Goal: Task Accomplishment & Management: Use online tool/utility

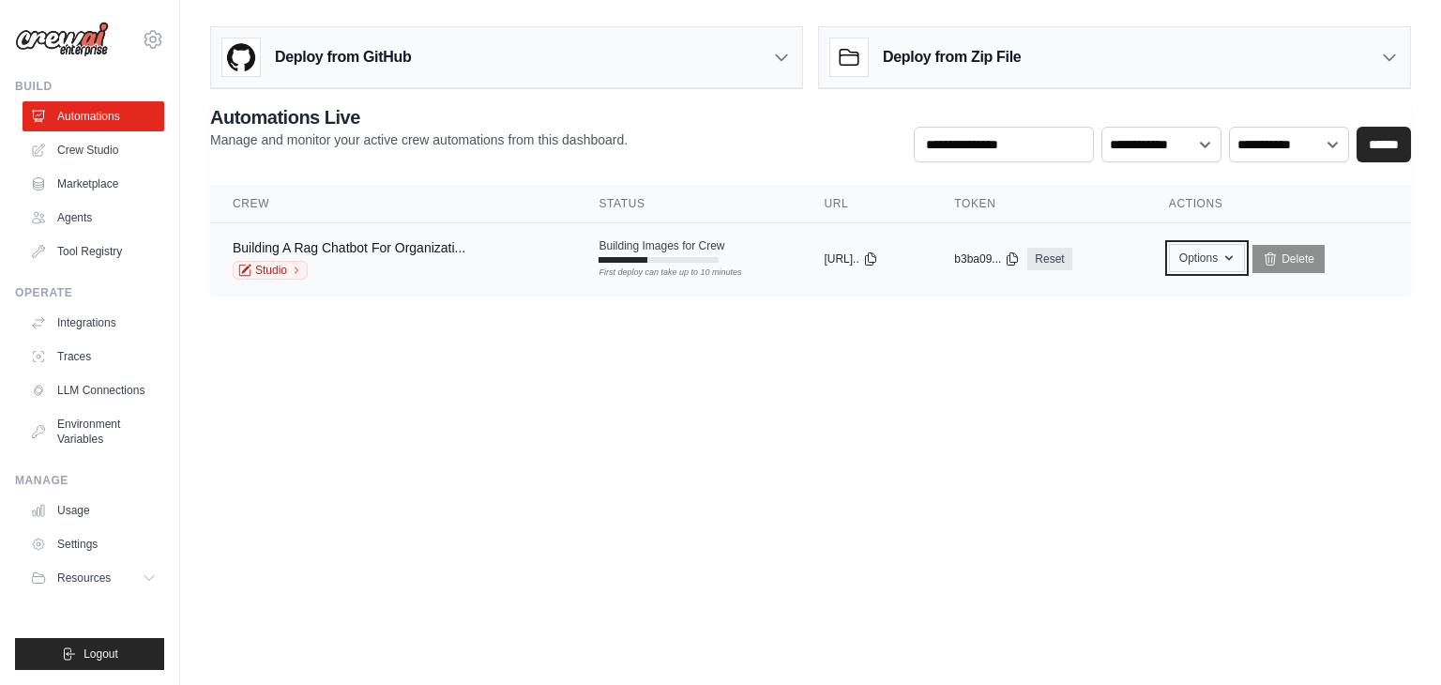
click at [1237, 251] on icon "button" at bounding box center [1229, 257] width 15 height 15
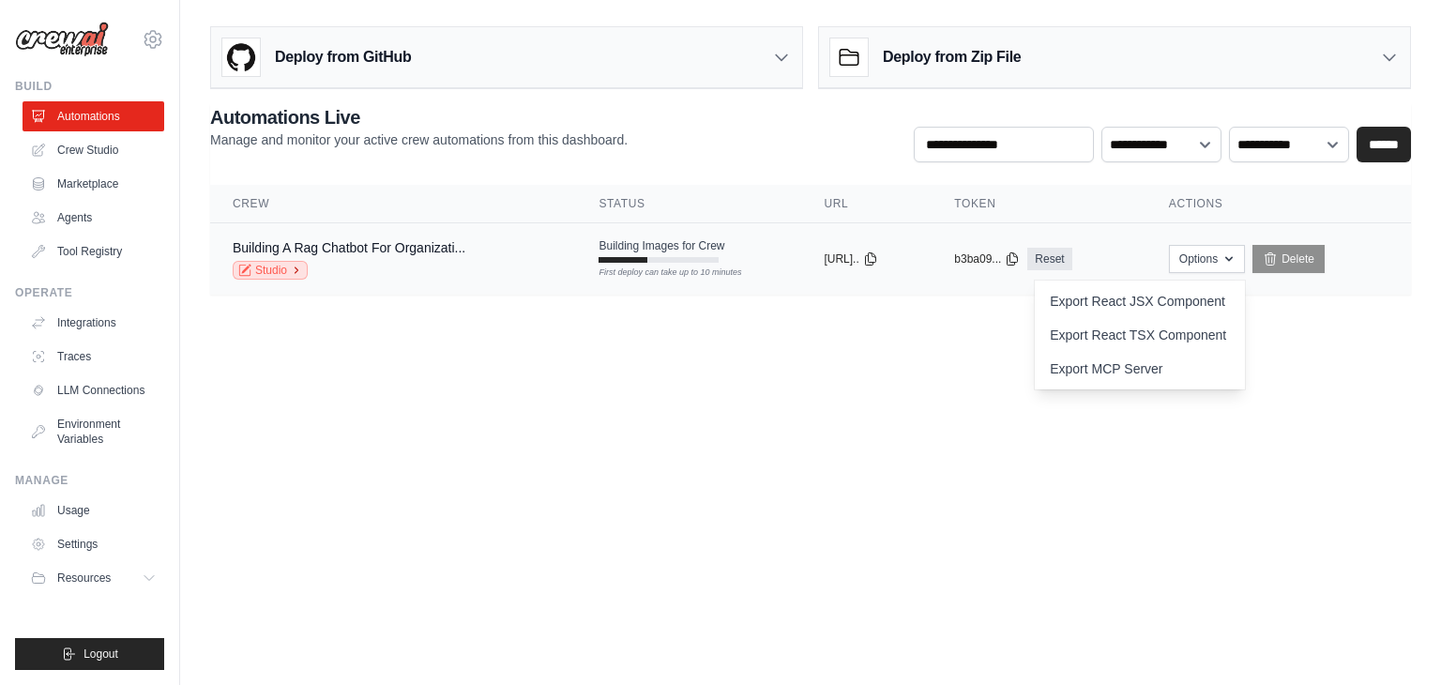
click at [296, 269] on icon at bounding box center [297, 270] width 3 height 6
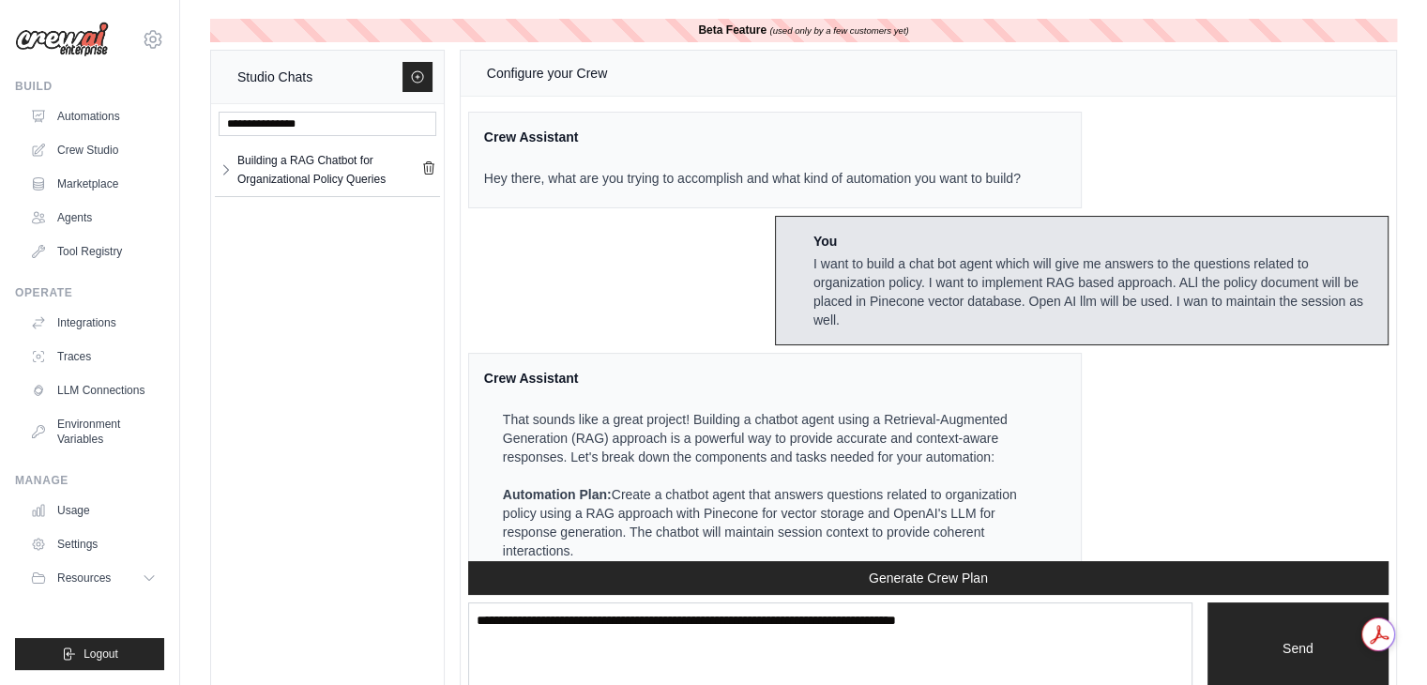
scroll to position [4133, 0]
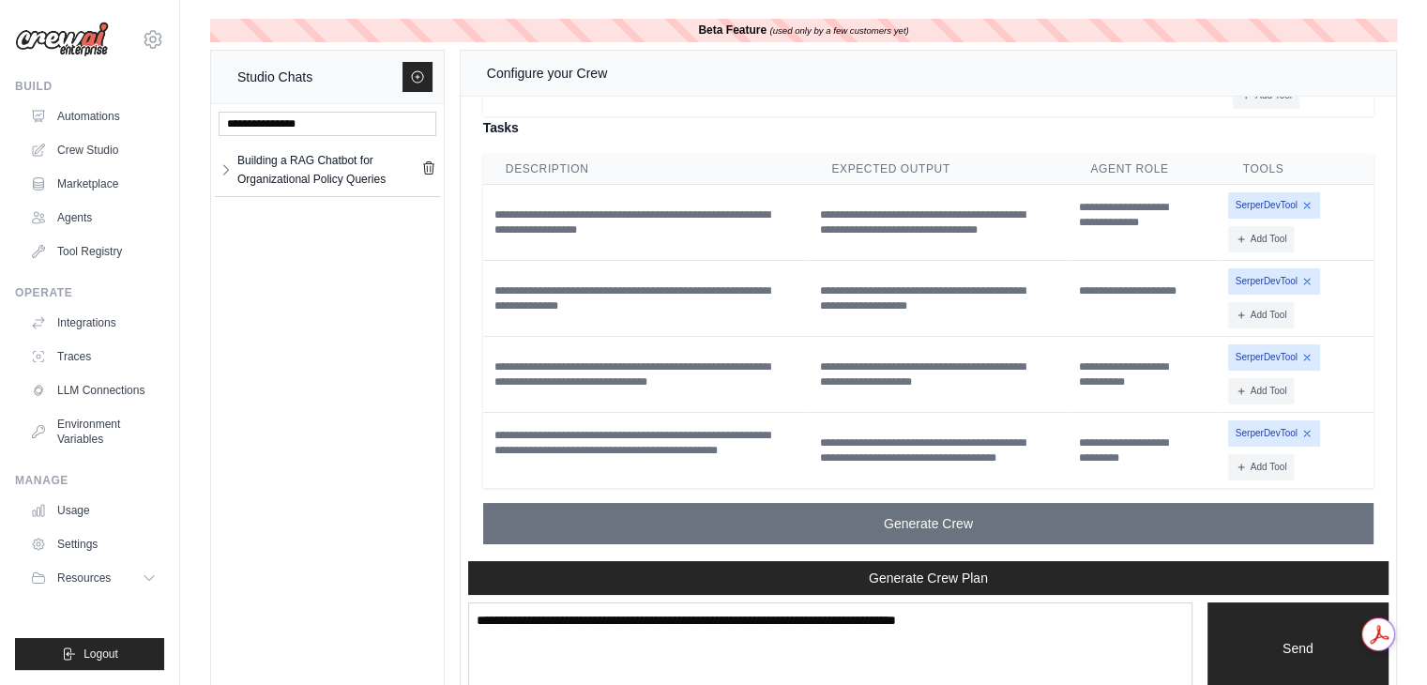
click at [296, 269] on div "Building a RAG Chatbot for Organizational Policy Queries Building a RAG C... **" at bounding box center [327, 402] width 233 height 596
click at [94, 110] on link "Automations" at bounding box center [95, 116] width 142 height 30
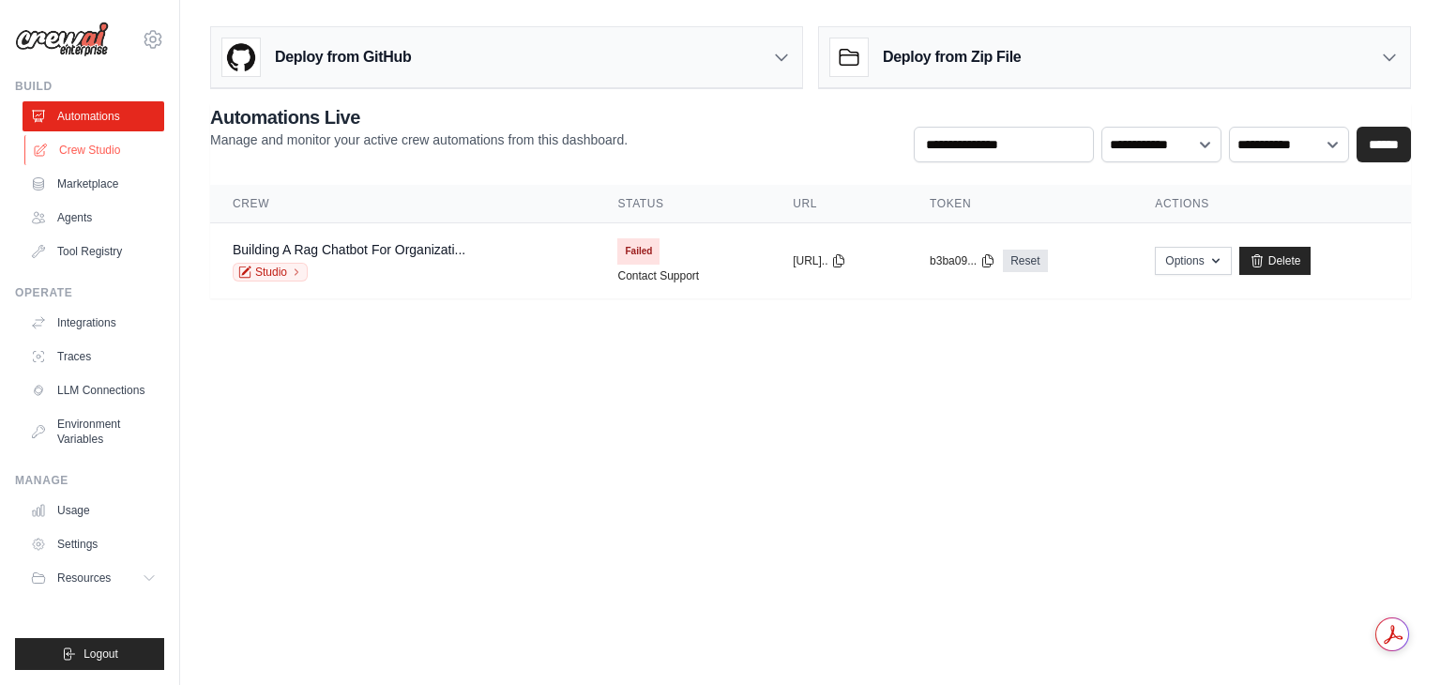
click at [87, 161] on link "Crew Studio" at bounding box center [95, 150] width 142 height 30
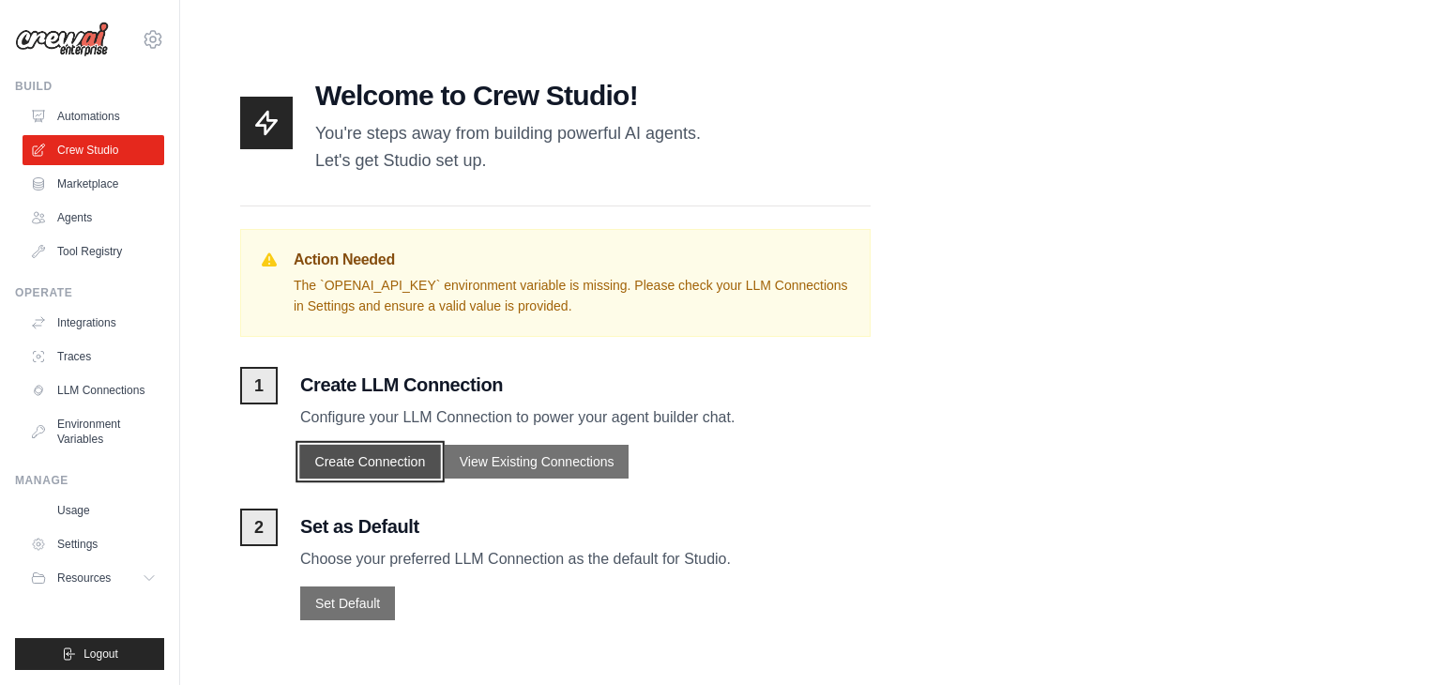
click at [365, 466] on button "Create Connection" at bounding box center [369, 462] width 141 height 34
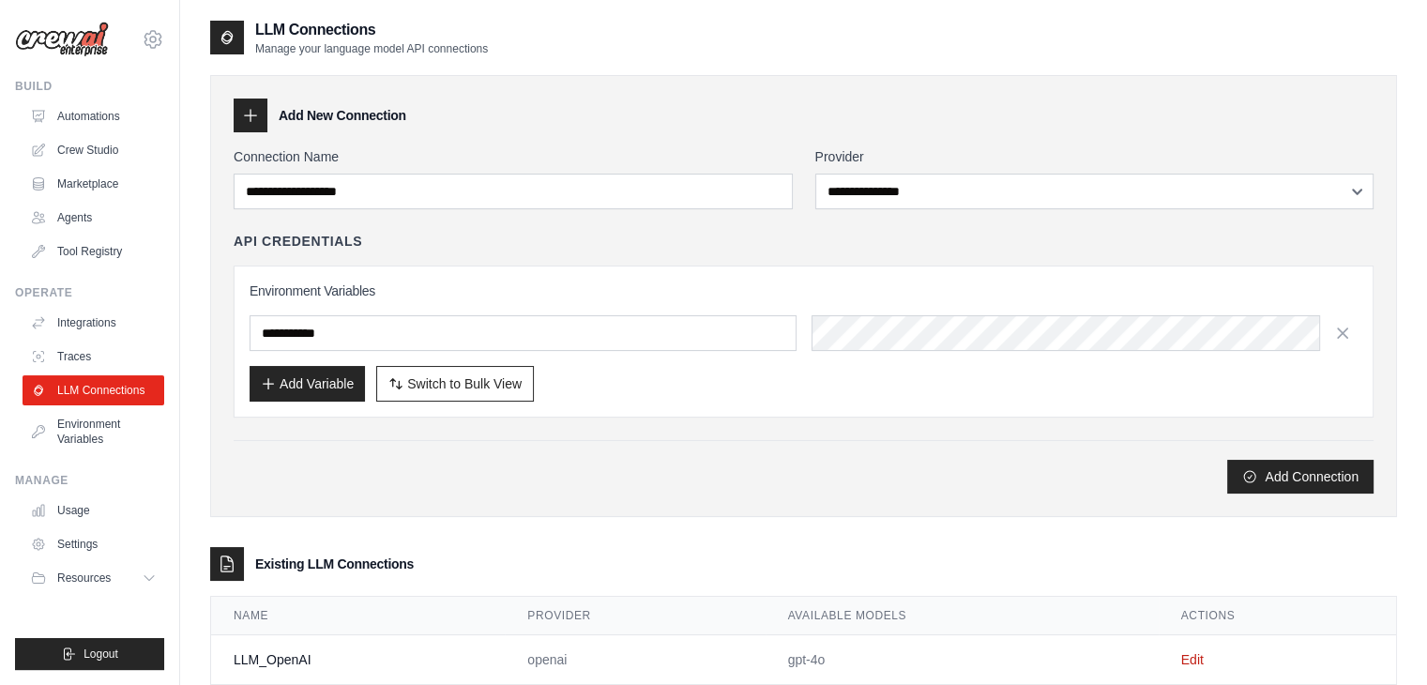
scroll to position [46, 0]
